Goal: Download file/media

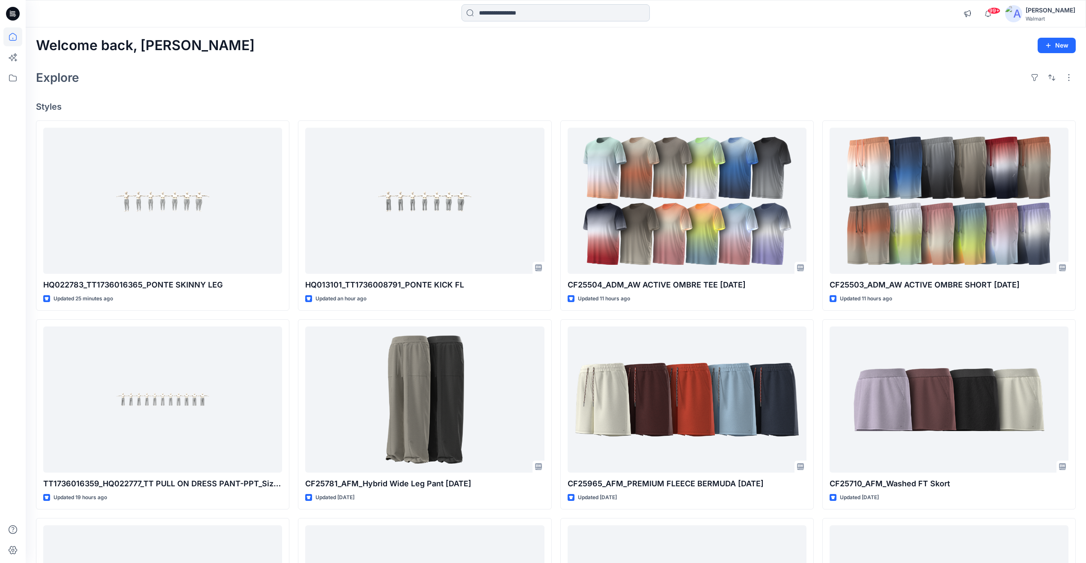
click at [513, 13] on input at bounding box center [556, 12] width 188 height 17
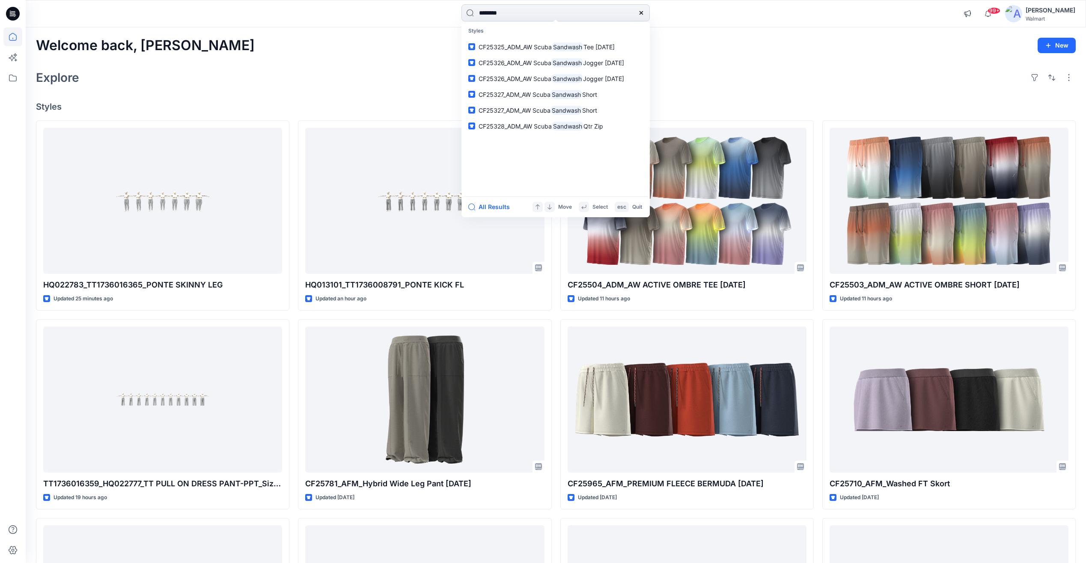
type input "********"
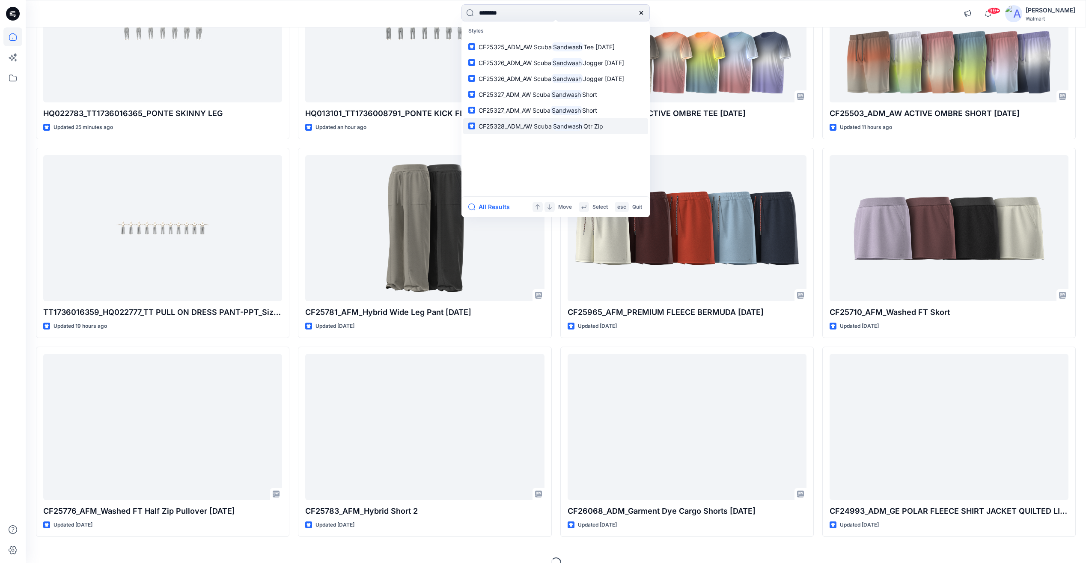
scroll to position [43, 0]
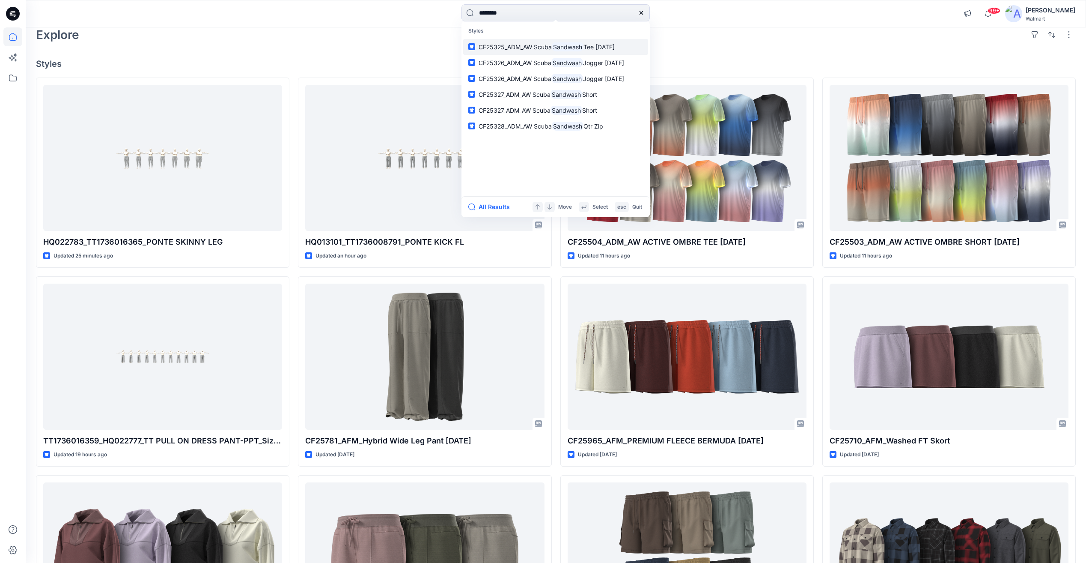
click at [563, 45] on mark "Sandwash" at bounding box center [568, 47] width 32 height 10
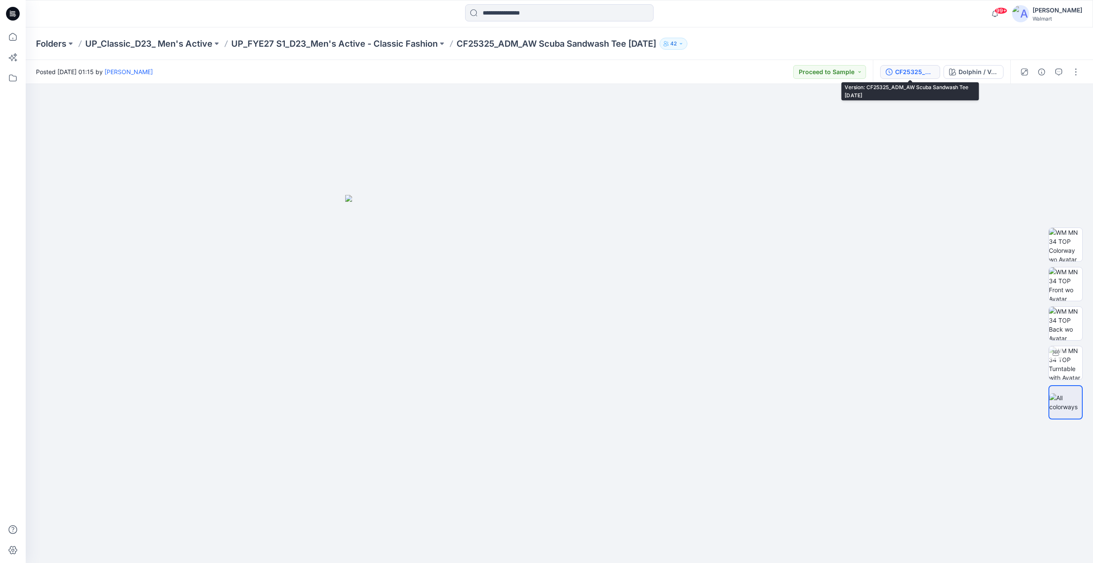
click at [919, 75] on div "CF25325_ADM_AW Scuba Sandwash Tee 30APR25" at bounding box center [914, 71] width 39 height 9
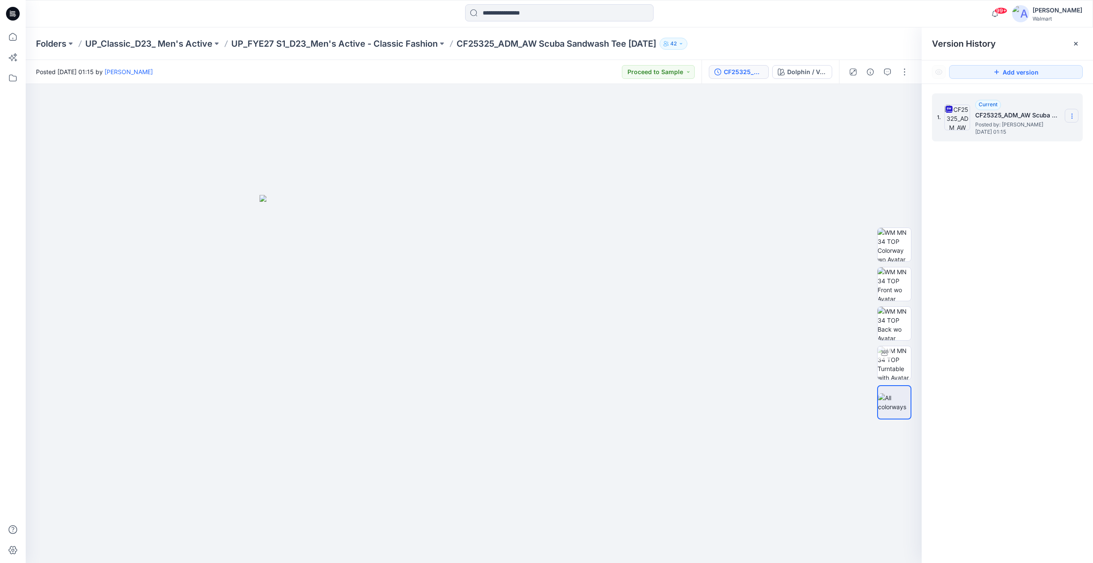
click at [1072, 117] on icon at bounding box center [1071, 116] width 7 height 7
click at [1043, 134] on span "Download Source BW File" at bounding box center [1028, 133] width 72 height 10
click at [519, 11] on input at bounding box center [559, 12] width 188 height 17
